Goal: Browse casually: Explore the website without a specific task or goal

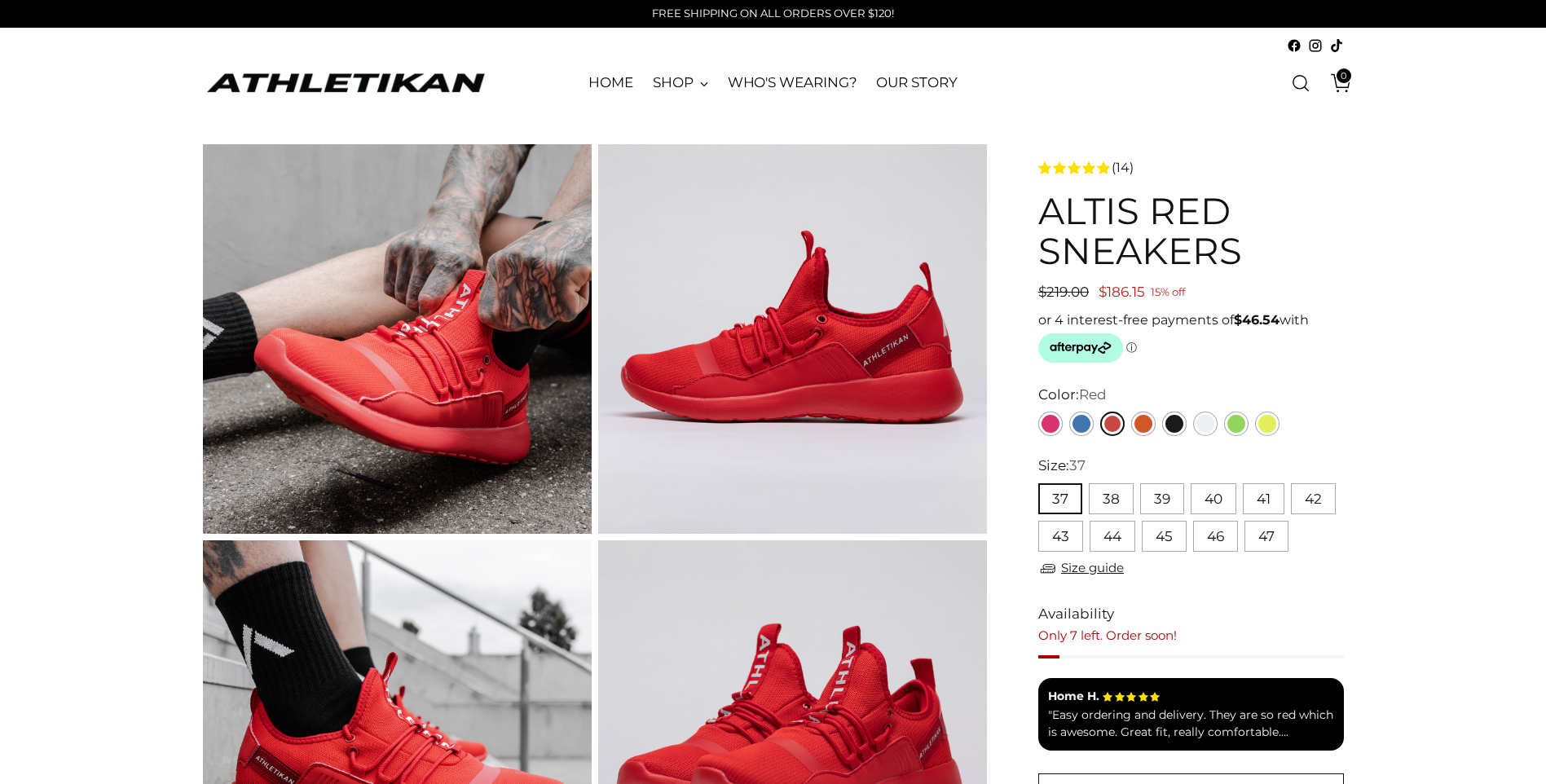
click at [415, 88] on img "ATHLETIKAN" at bounding box center [345, 83] width 285 height 26
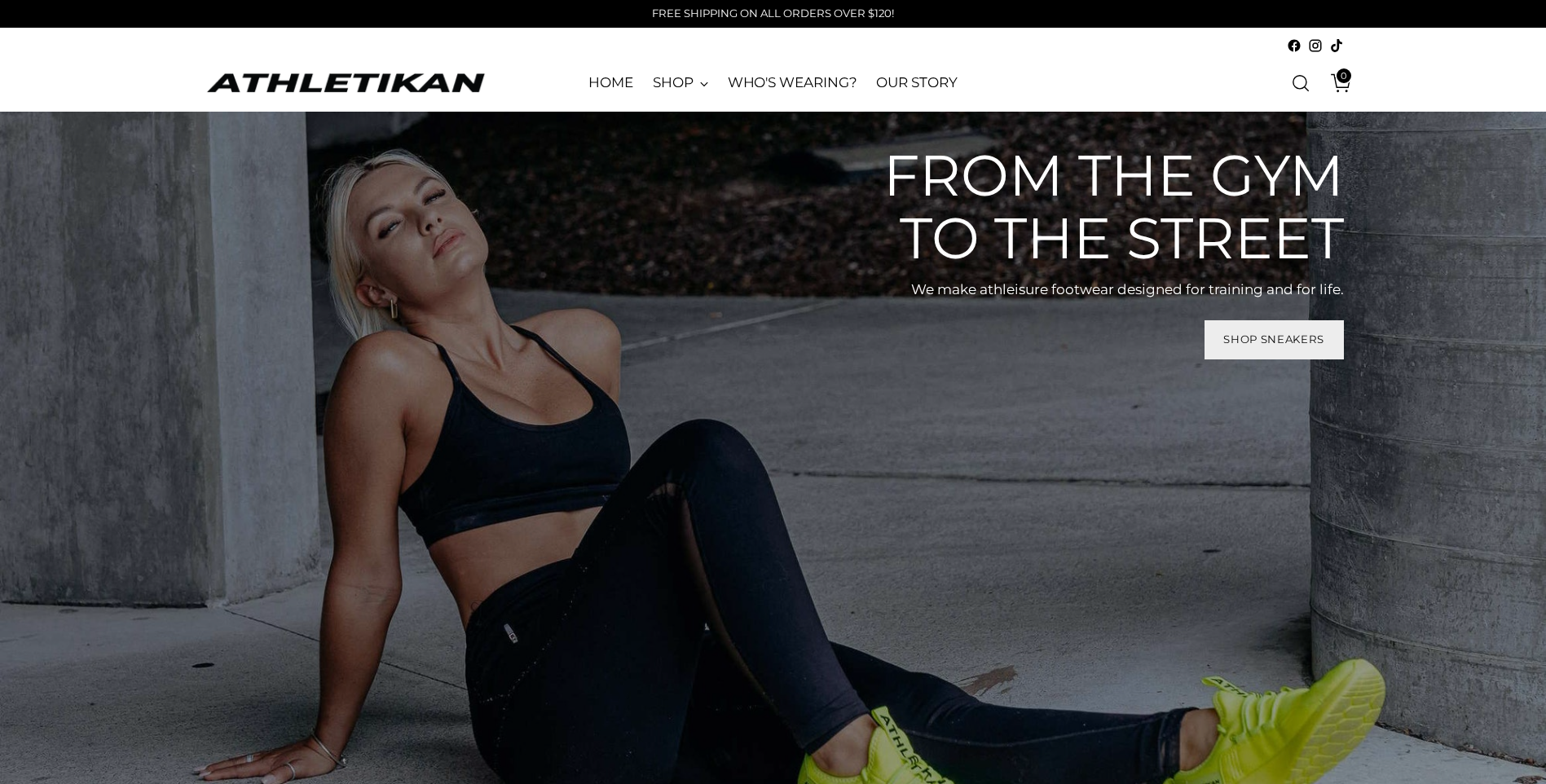
click at [1290, 344] on span "Shop Sneakers" at bounding box center [1273, 339] width 101 height 16
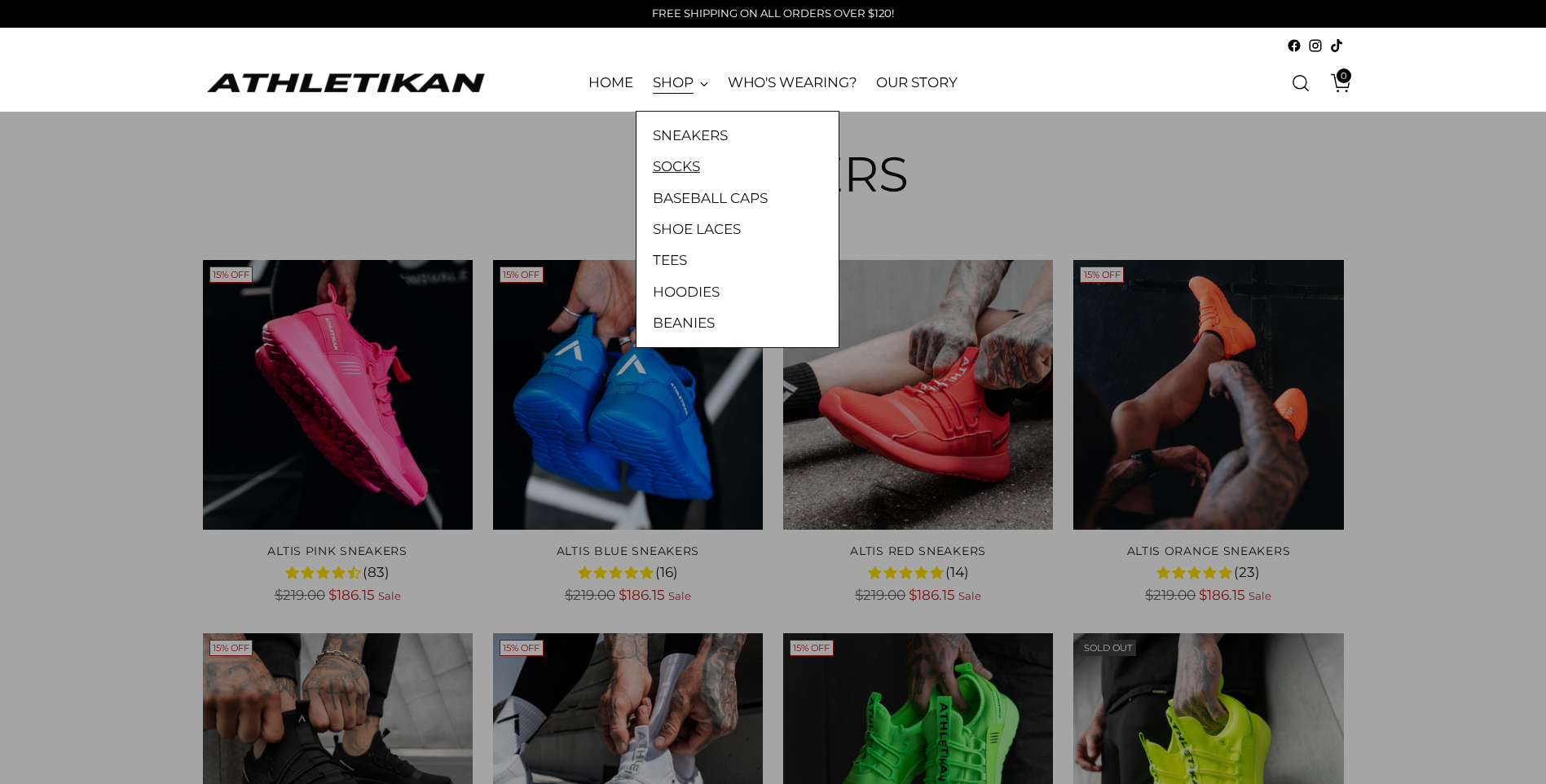
click at [690, 167] on link "SOCKS" at bounding box center [737, 166] width 169 height 21
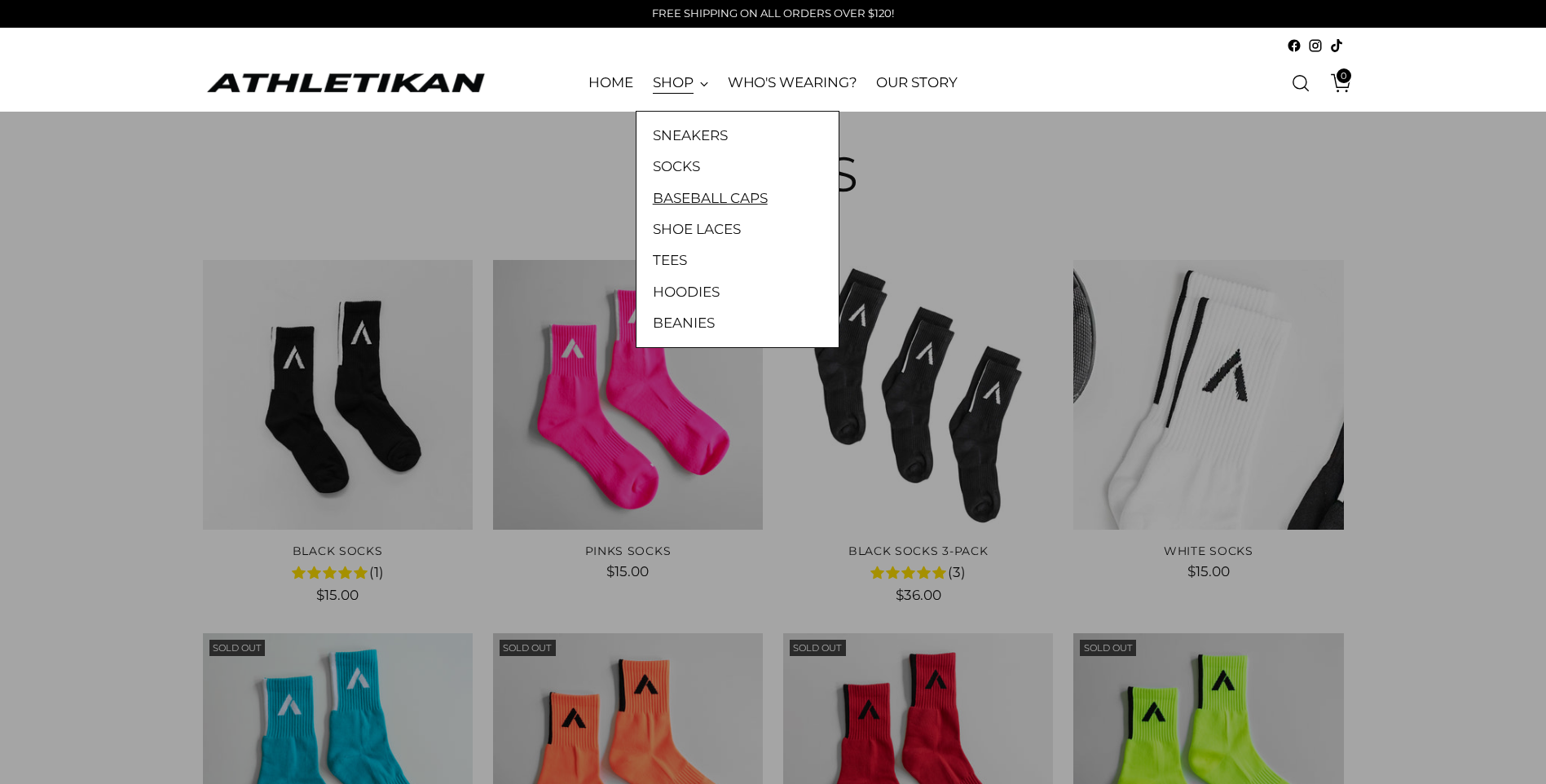
click at [709, 197] on link "BASEBALL CAPS" at bounding box center [737, 198] width 169 height 21
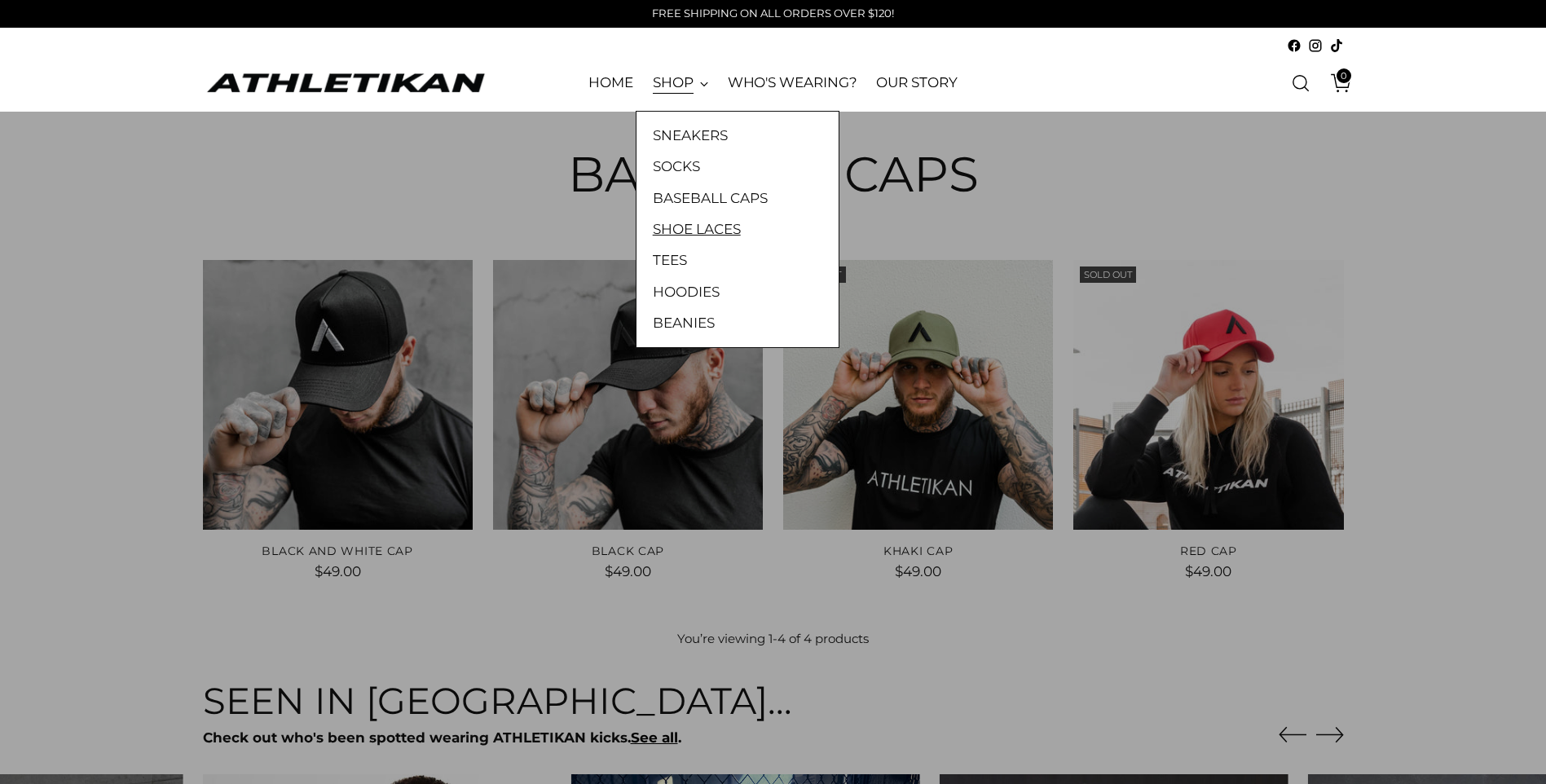
click at [702, 227] on link "SHOE LACES" at bounding box center [737, 229] width 169 height 21
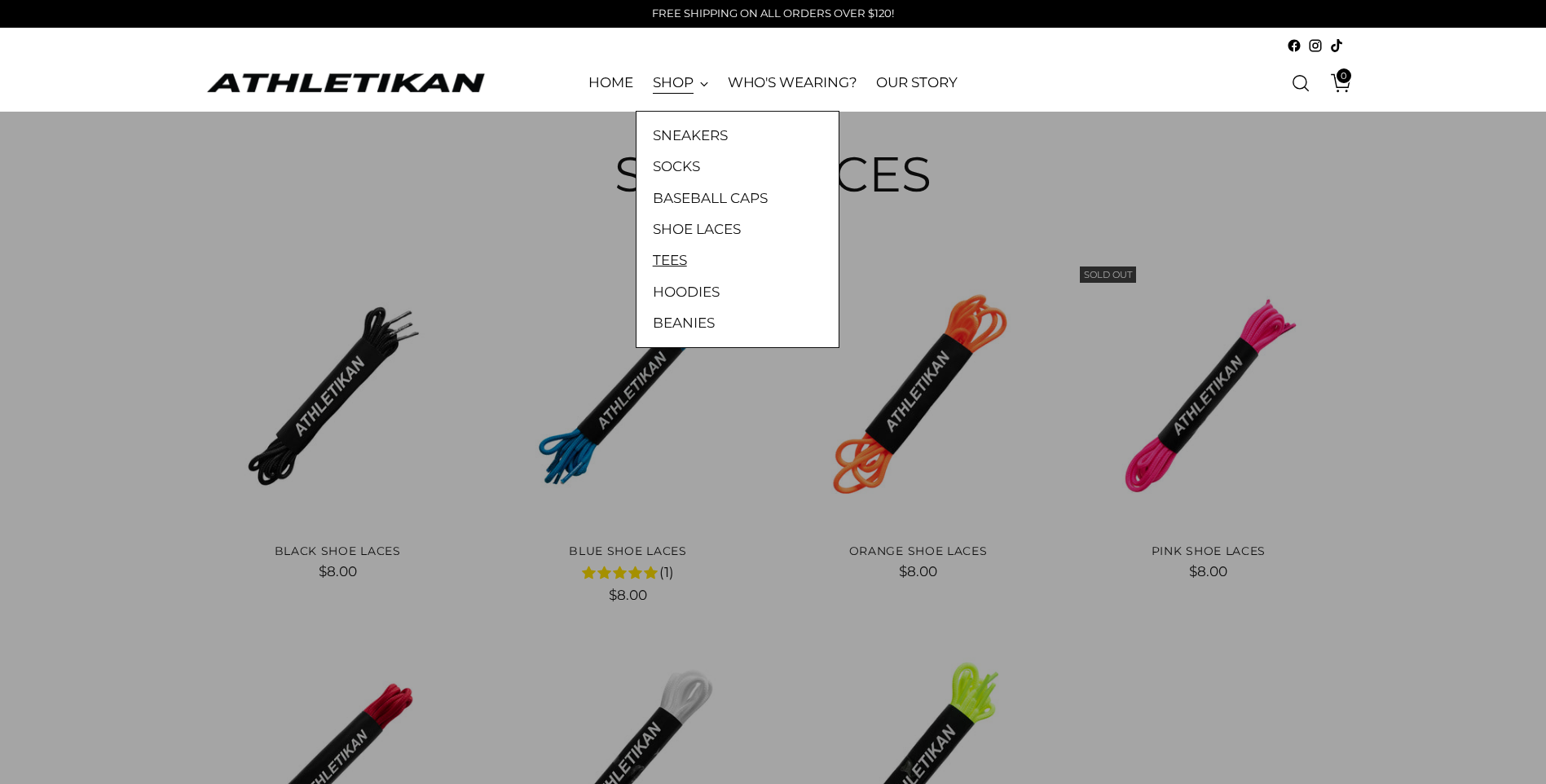
click at [680, 255] on link "TEES" at bounding box center [737, 260] width 169 height 21
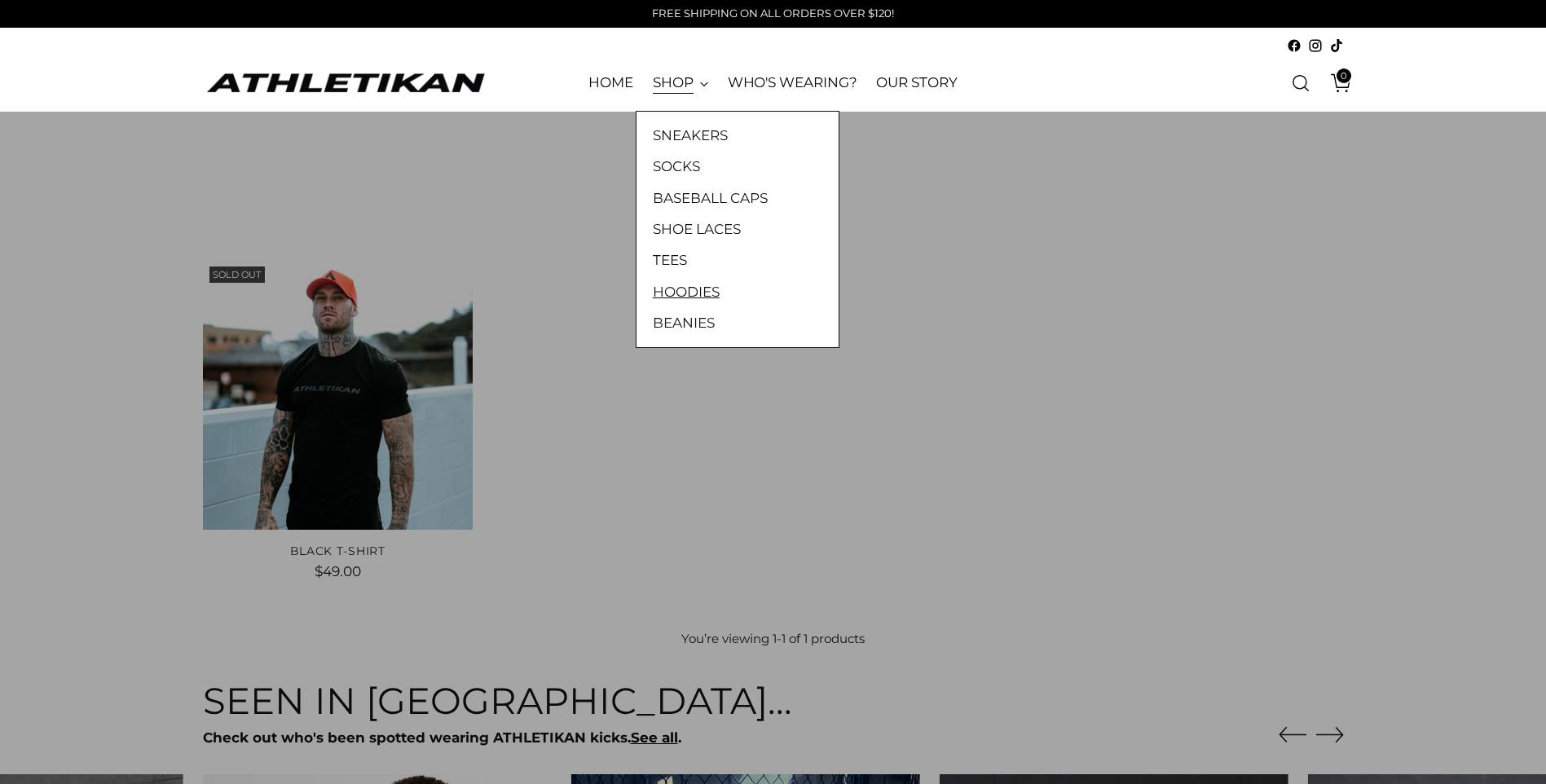
click at [678, 290] on link "HOODIES" at bounding box center [737, 292] width 169 height 21
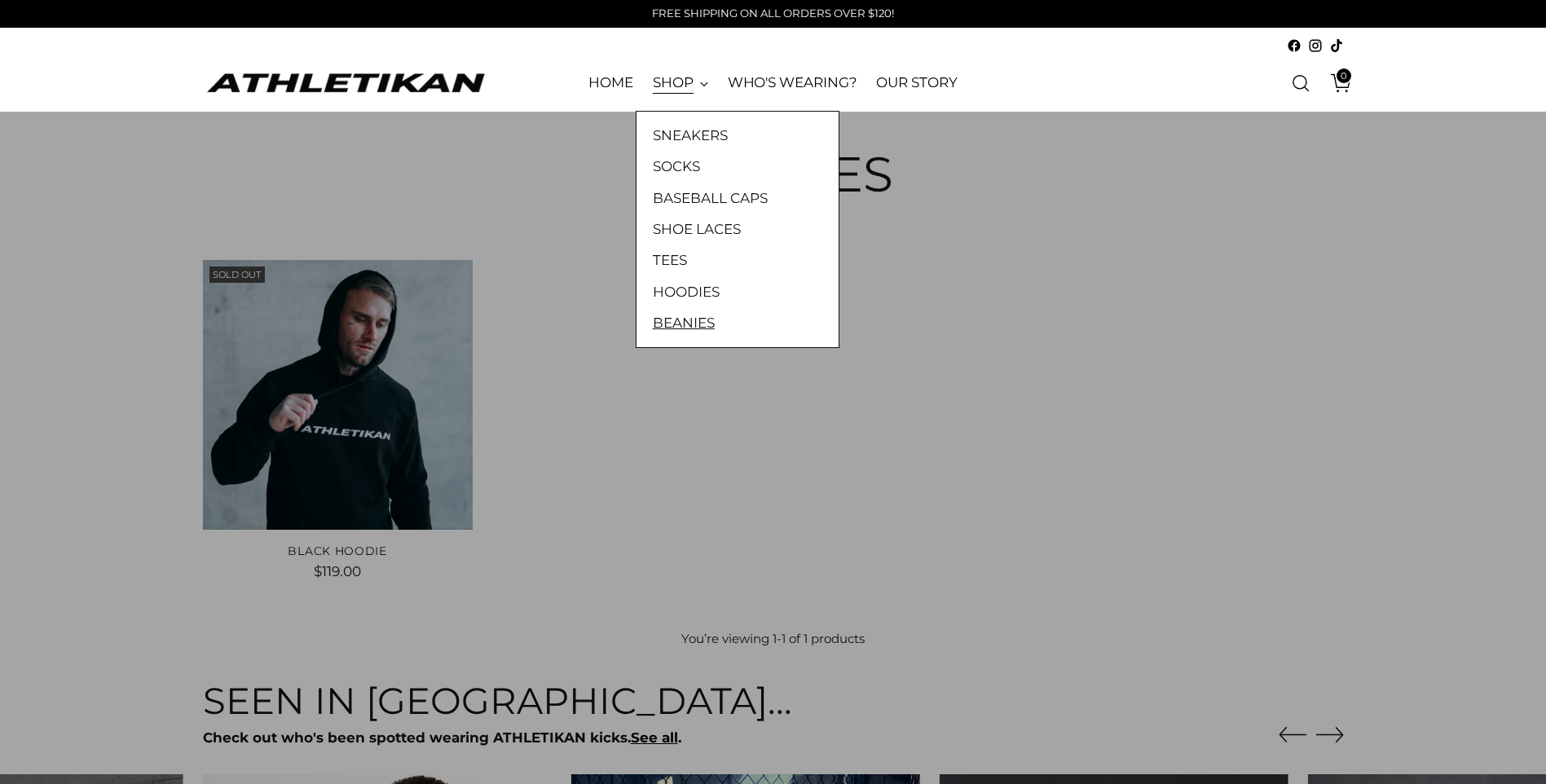
click at [678, 314] on link "BEANIES" at bounding box center [737, 322] width 169 height 21
